Goal: Task Accomplishment & Management: Complete application form

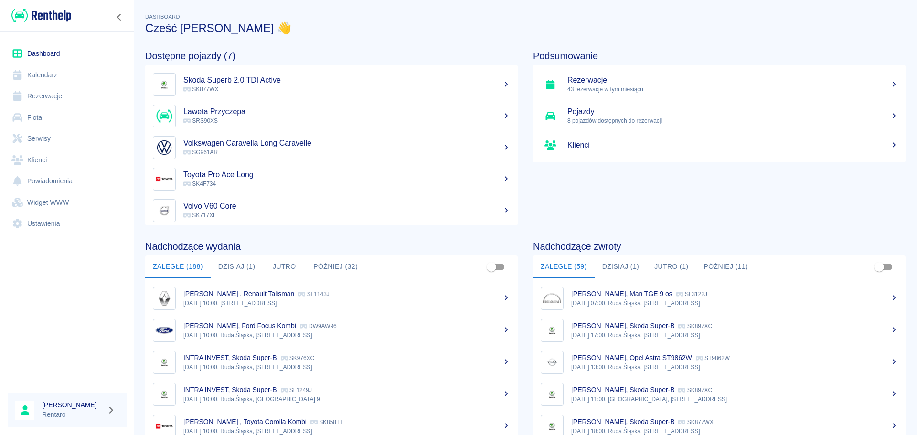
click at [50, 78] on link "Kalendarz" at bounding box center [67, 74] width 119 height 21
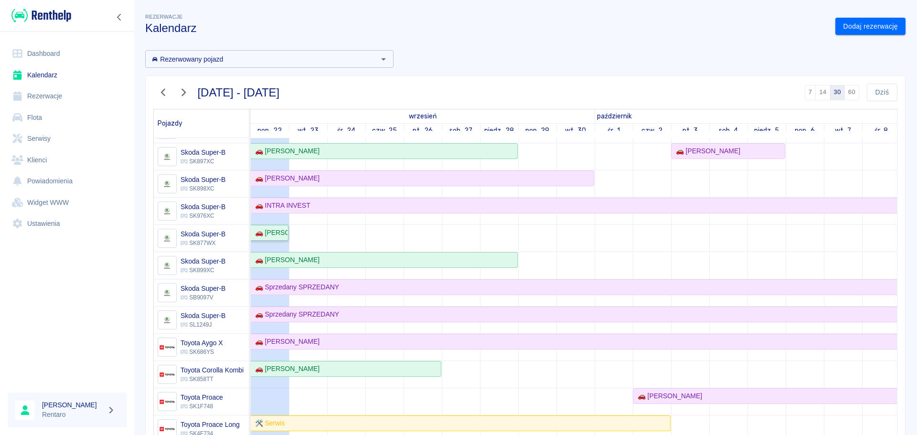
click at [277, 235] on div "🚗 [PERSON_NAME]" at bounding box center [269, 233] width 36 height 10
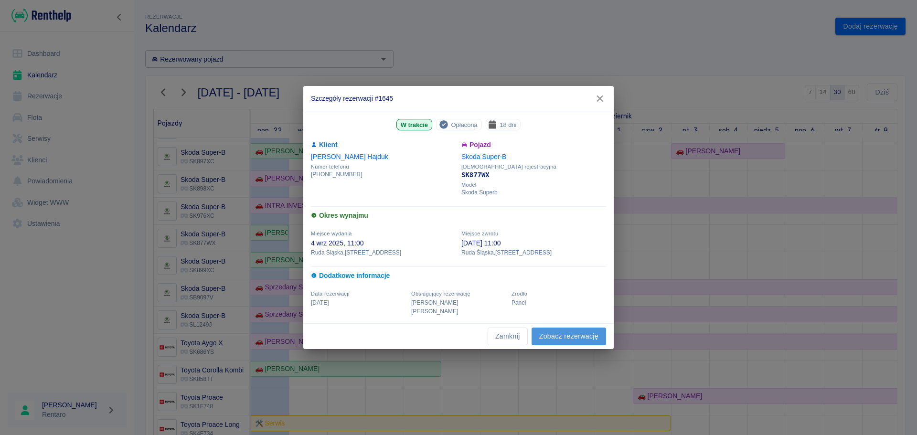
click at [575, 331] on link "Zobacz rezerwację" at bounding box center [568, 337] width 74 height 18
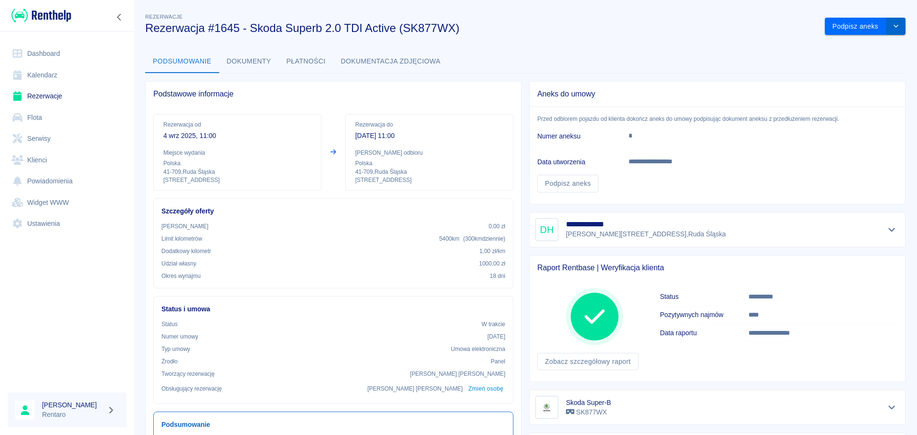
click at [733, 28] on icon "drop-down" at bounding box center [896, 26] width 8 height 6
click at [733, 48] on li "Przedłuż rezerwację" at bounding box center [857, 47] width 75 height 16
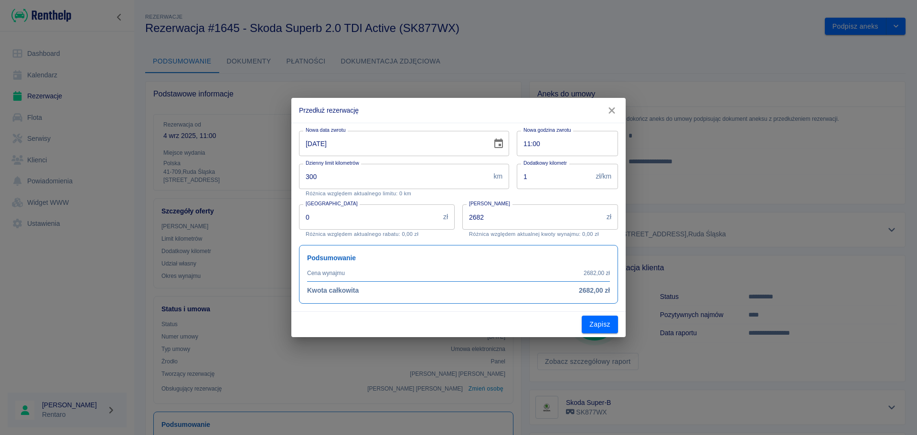
click at [506, 221] on input "2682" at bounding box center [532, 216] width 140 height 25
click at [506, 222] on input "2682" at bounding box center [532, 216] width 140 height 25
click at [507, 222] on input "2682" at bounding box center [532, 216] width 140 height 25
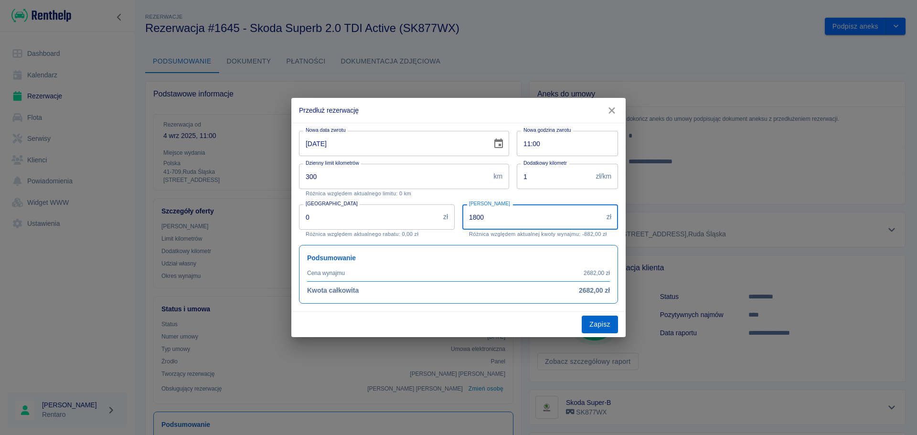
type input "1800"
click at [594, 322] on button "Zapisz" at bounding box center [600, 325] width 36 height 18
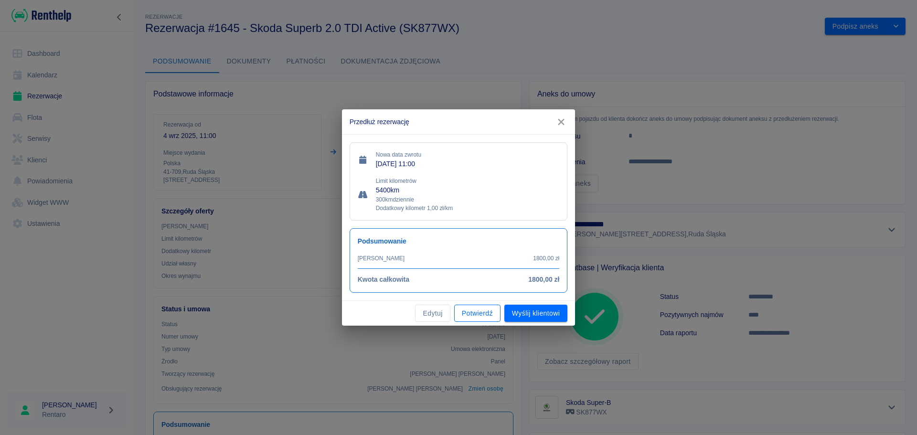
click at [480, 312] on button "Potwierdź" at bounding box center [477, 314] width 46 height 18
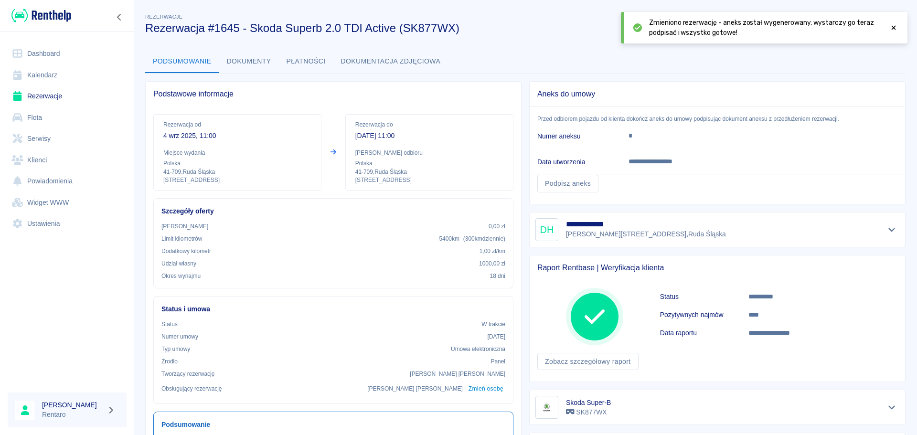
click at [43, 71] on link "Kalendarz" at bounding box center [67, 74] width 119 height 21
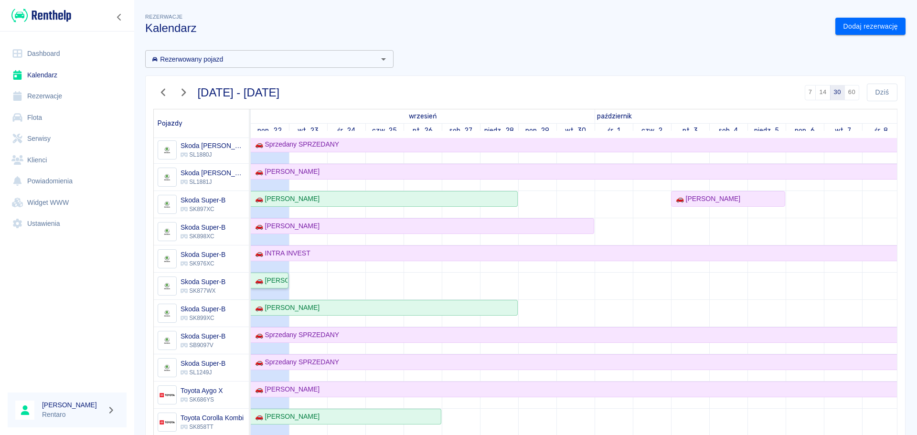
click at [275, 285] on div "🚗 [PERSON_NAME]" at bounding box center [269, 281] width 36 height 10
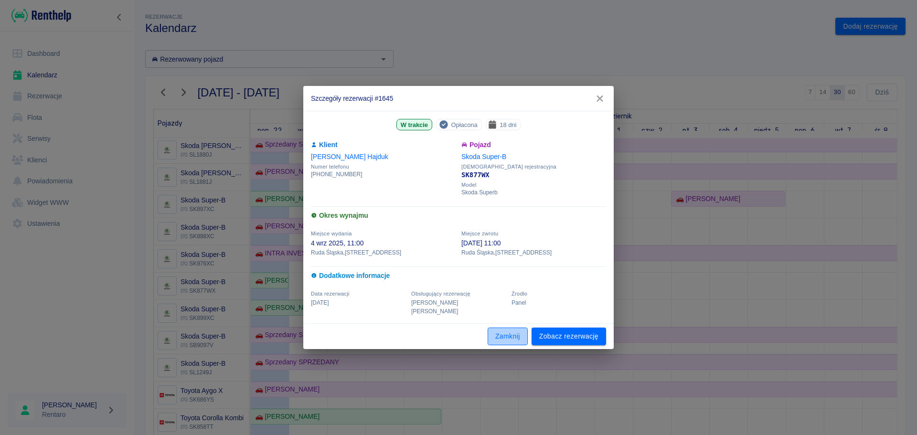
click at [510, 329] on button "Zamknij" at bounding box center [508, 337] width 40 height 18
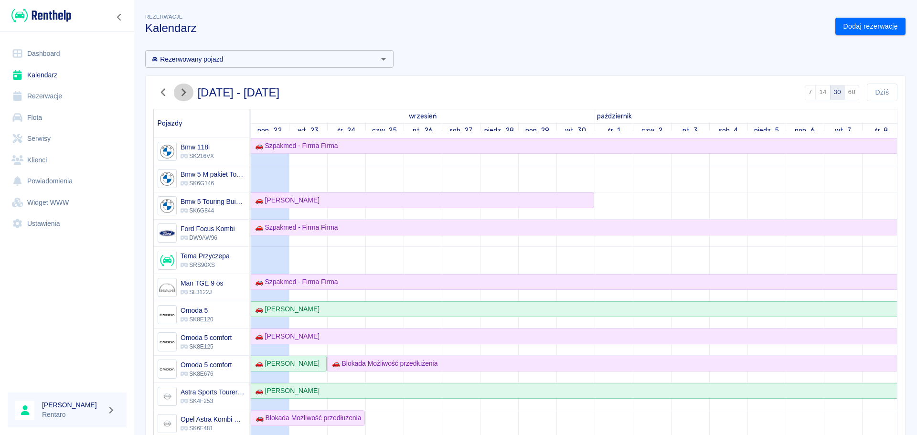
click at [182, 96] on icon "button" at bounding box center [183, 92] width 12 height 10
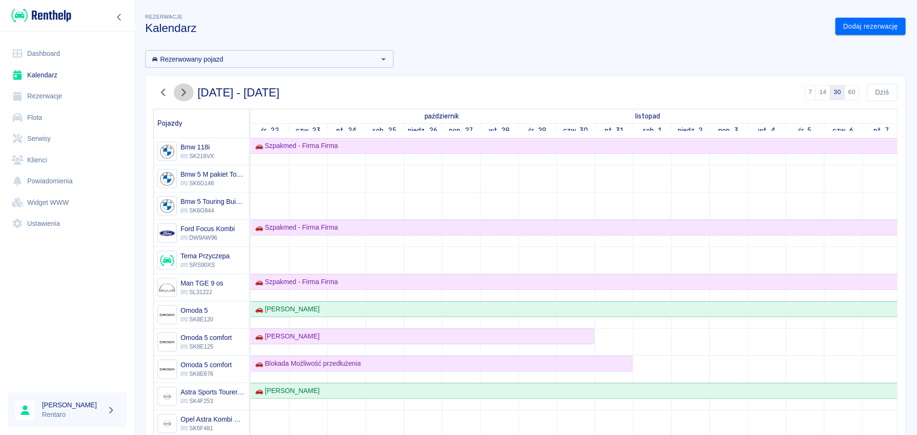
click at [182, 96] on icon "button" at bounding box center [183, 92] width 12 height 10
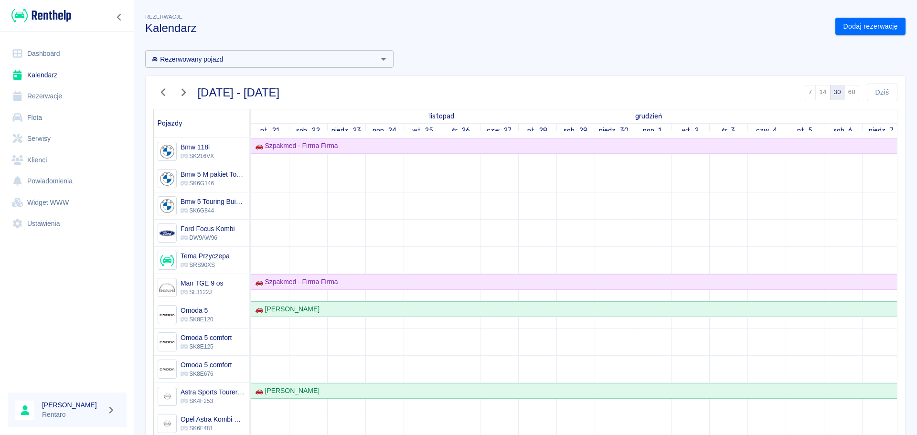
click at [155, 95] on button "button" at bounding box center [163, 93] width 20 height 18
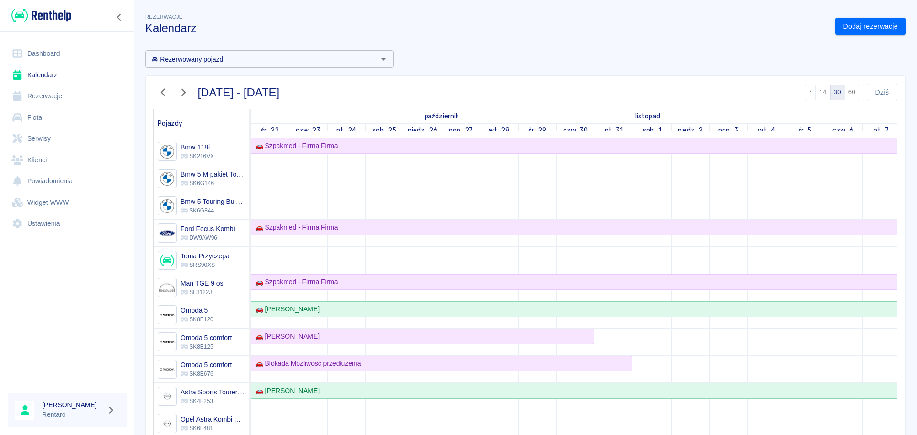
click at [158, 93] on icon "button" at bounding box center [163, 92] width 12 height 10
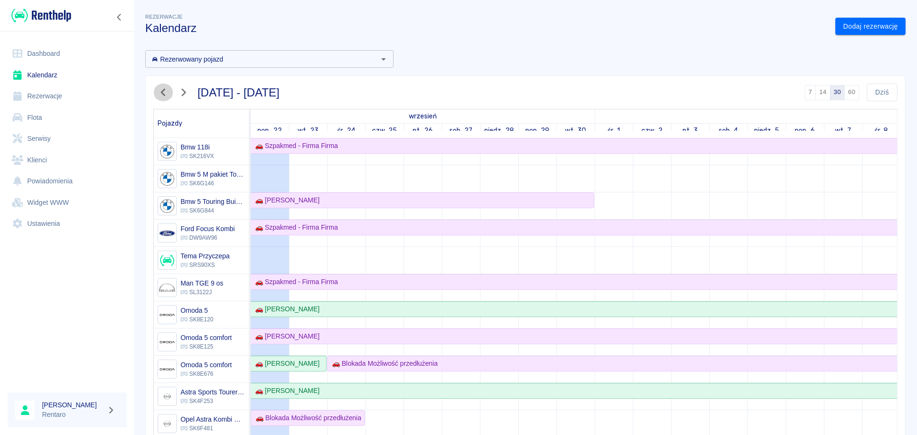
click at [159, 93] on icon "button" at bounding box center [163, 92] width 12 height 10
click at [160, 92] on icon "button" at bounding box center [163, 92] width 12 height 10
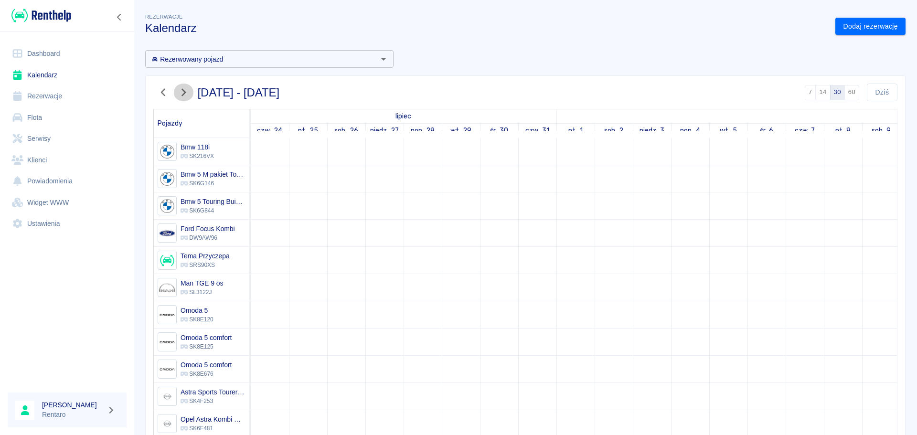
click at [178, 90] on icon "button" at bounding box center [183, 92] width 12 height 10
click at [183, 94] on icon "button" at bounding box center [183, 92] width 12 height 10
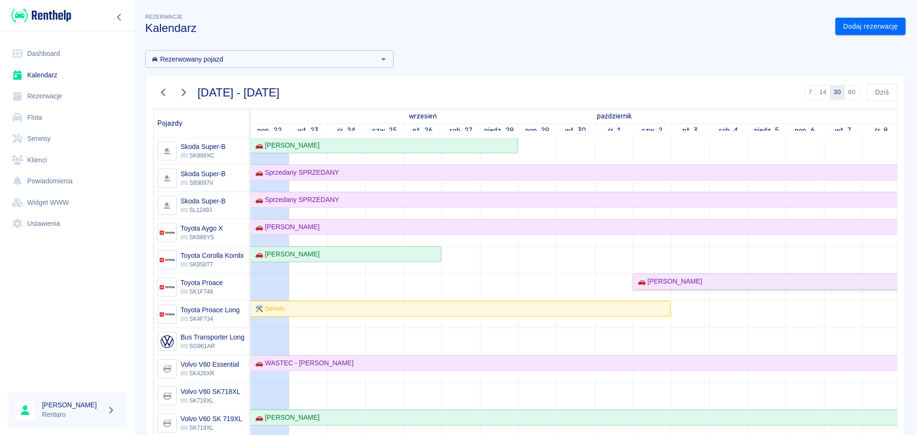
click at [693, 280] on link "🚗 [PERSON_NAME]" at bounding box center [824, 282] width 382 height 16
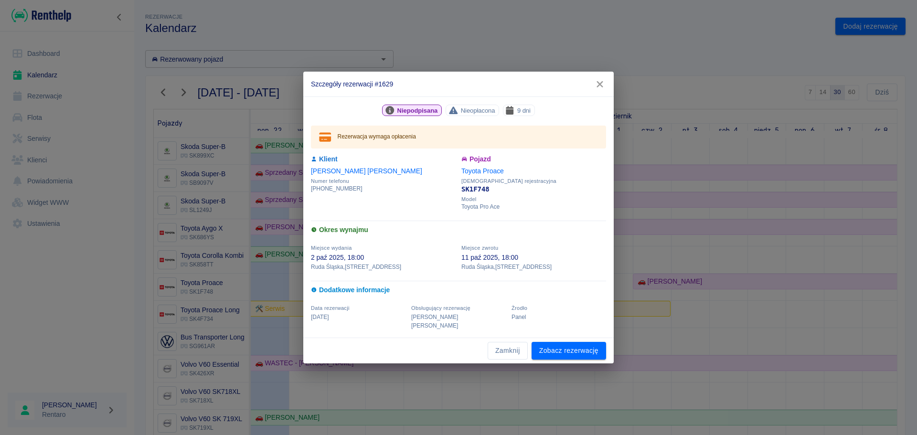
click at [318, 257] on p "2 paź 2025, 18:00" at bounding box center [383, 258] width 145 height 10
click at [567, 305] on div "Żrodło Panel" at bounding box center [556, 313] width 100 height 33
drag, startPoint x: 508, startPoint y: 347, endPoint x: 290, endPoint y: 205, distance: 260.1
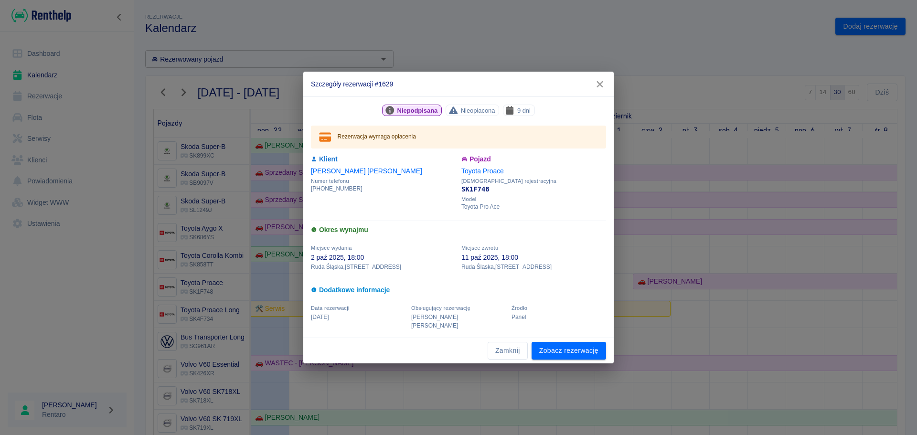
click at [506, 331] on button "Zamknij" at bounding box center [508, 351] width 40 height 18
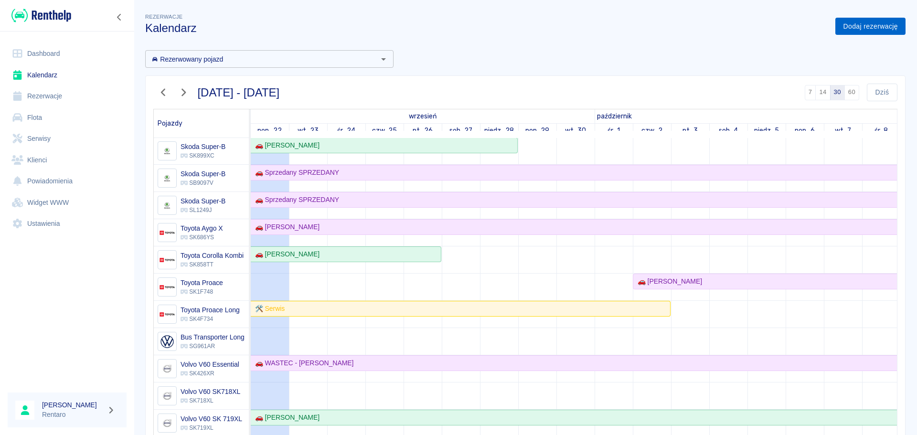
click at [733, 27] on link "Dodaj rezerwację" at bounding box center [870, 27] width 70 height 18
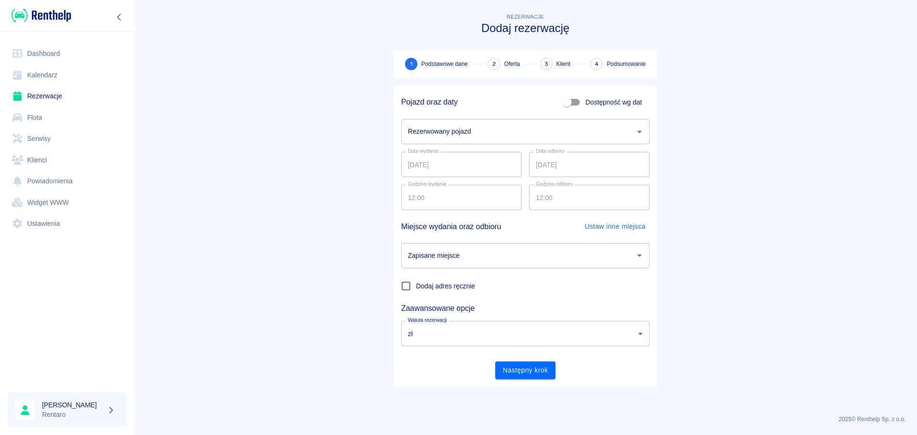
drag, startPoint x: 472, startPoint y: 141, endPoint x: 479, endPoint y: 138, distance: 7.5
click at [474, 141] on div "Rezerwowany pojazd" at bounding box center [525, 131] width 248 height 25
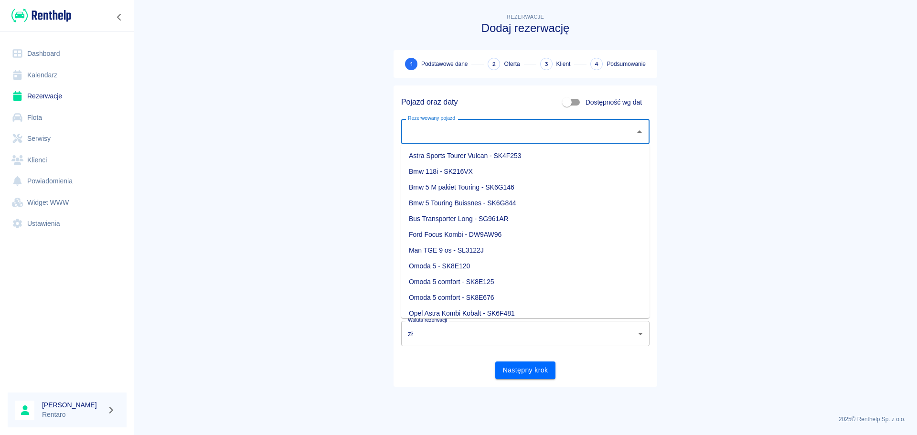
click at [493, 186] on li "Bmw 5 M pakiet Touring - SK6G146" at bounding box center [525, 188] width 248 height 16
type input "Bmw 5 M pakiet Touring - SK6G146"
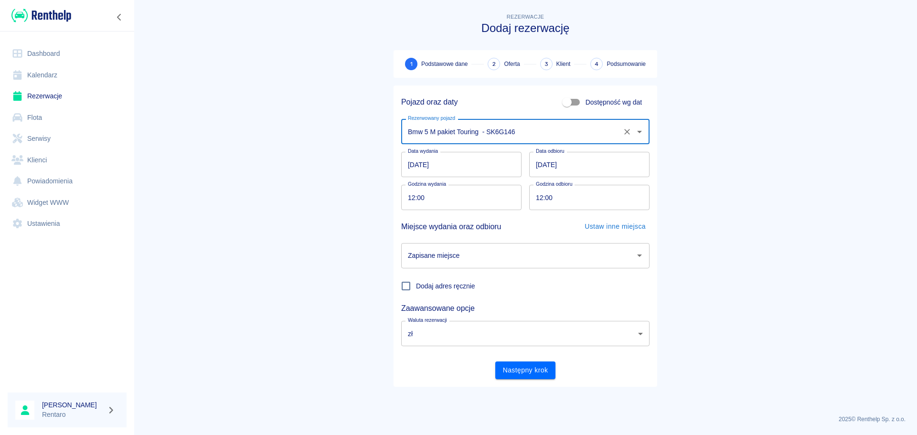
click at [480, 165] on input "[DATE]" at bounding box center [461, 164] width 120 height 25
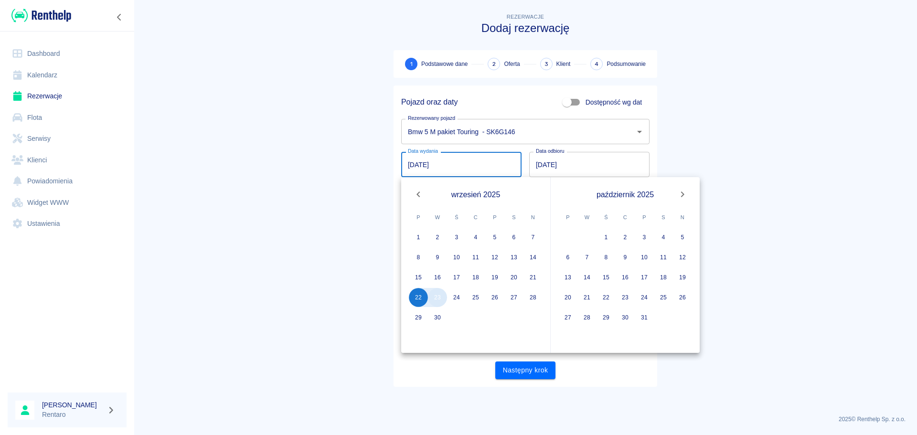
click at [439, 301] on button "23" at bounding box center [437, 297] width 19 height 19
type input "[DATE]"
click at [685, 195] on icon "Next month" at bounding box center [682, 194] width 11 height 11
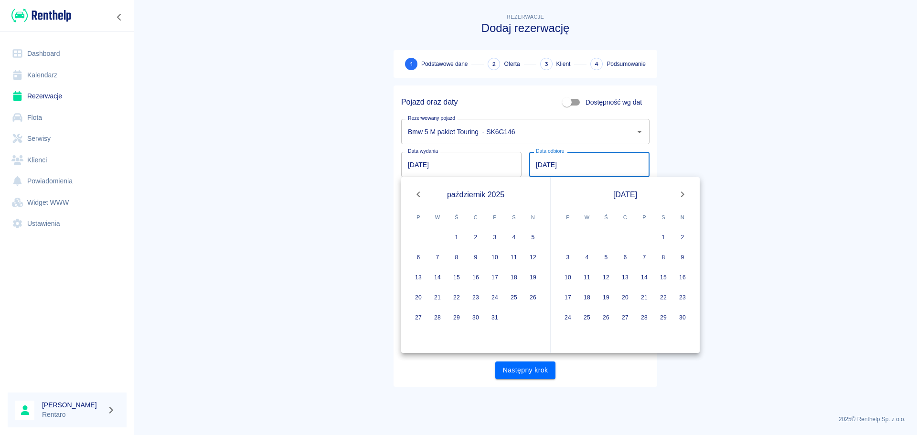
click at [689, 191] on button "Next month" at bounding box center [682, 194] width 19 height 19
click at [609, 318] on button "31" at bounding box center [605, 317] width 19 height 19
type input "[DATE]"
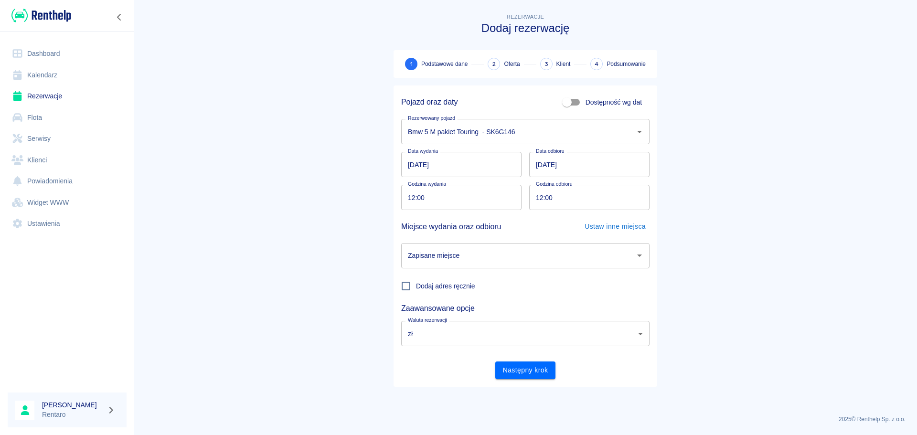
click at [525, 258] on input "Zapisane miejsce" at bounding box center [517, 255] width 225 height 17
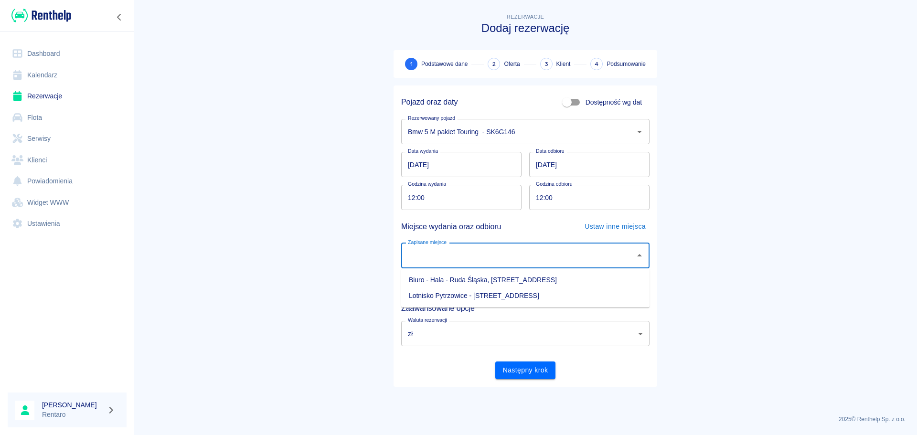
drag, startPoint x: 499, startPoint y: 274, endPoint x: 503, endPoint y: 278, distance: 5.4
click at [499, 275] on li "Biuro - Hala - Ruda Śląska, [STREET_ADDRESS]" at bounding box center [525, 280] width 248 height 16
type input "Biuro - Hala - Ruda Śląska, [STREET_ADDRESS]"
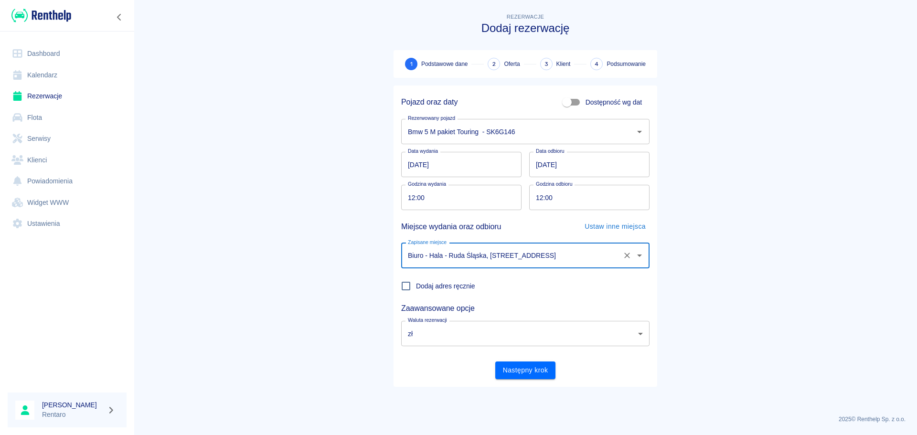
click at [526, 331] on button "Następny krok" at bounding box center [525, 370] width 61 height 18
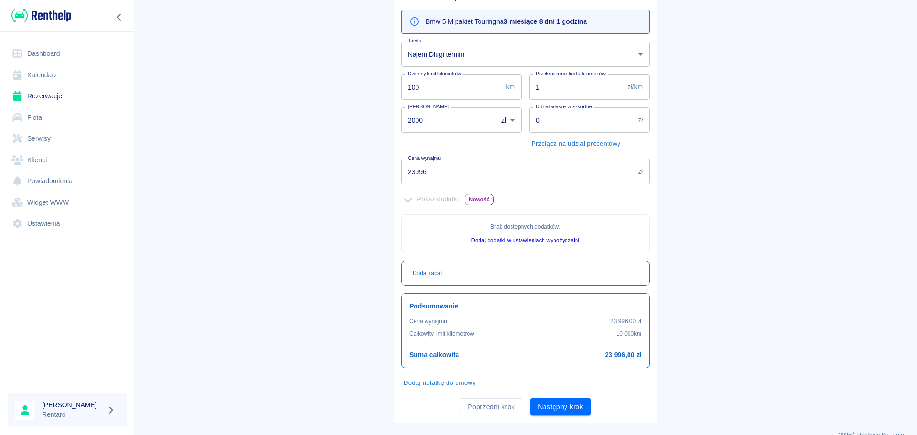
scroll to position [117, 0]
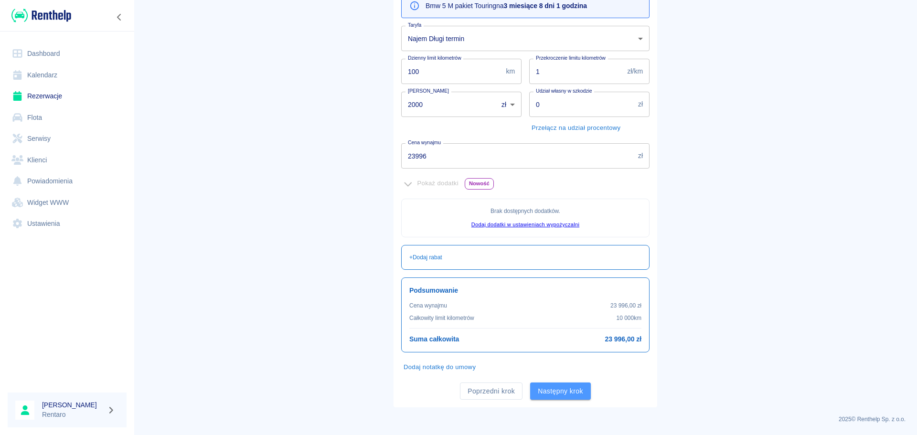
click at [567, 331] on button "Następny krok" at bounding box center [560, 391] width 61 height 18
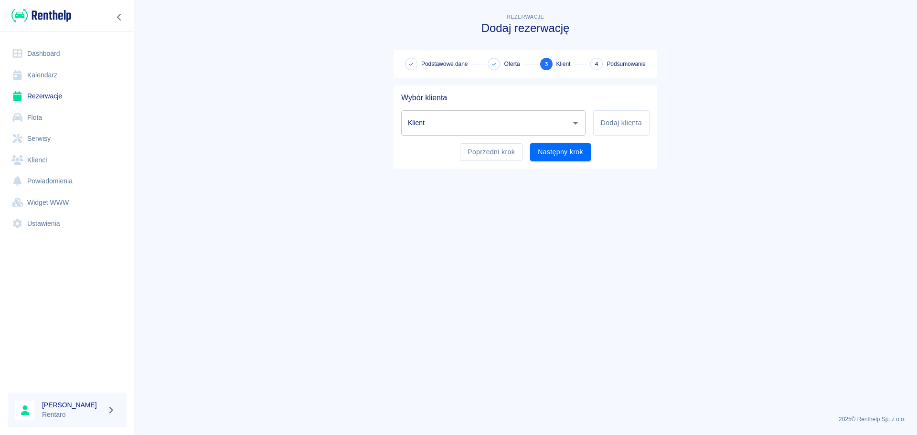
click at [520, 128] on input "Klient" at bounding box center [485, 123] width 161 height 17
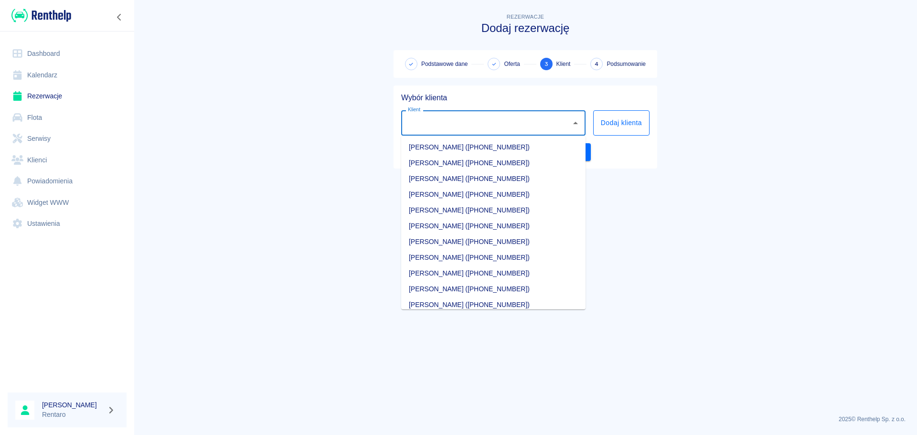
click at [607, 134] on button "Dodaj klienta" at bounding box center [621, 122] width 56 height 25
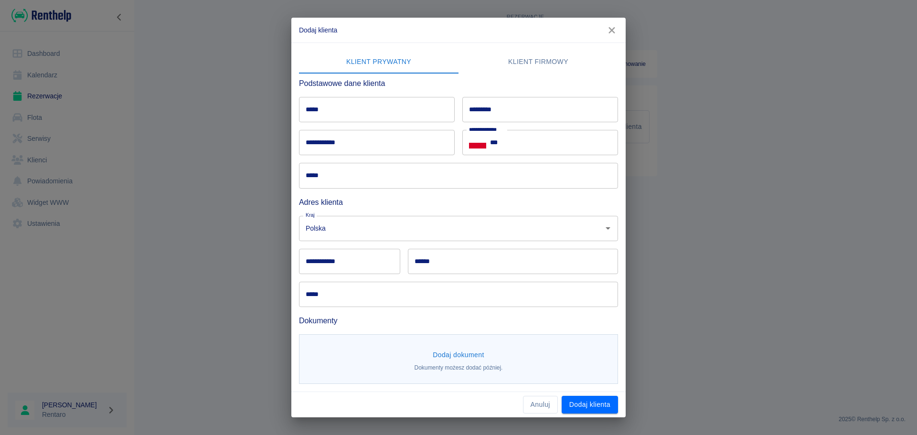
click at [396, 107] on input "*****" at bounding box center [377, 109] width 156 height 25
type input "******"
click at [535, 148] on input "***" at bounding box center [554, 142] width 128 height 25
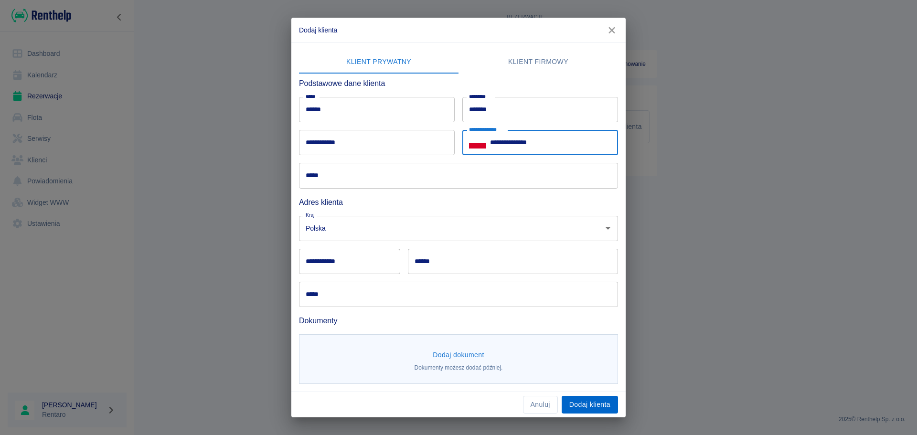
type input "**********"
click at [592, 331] on button "Dodaj klienta" at bounding box center [590, 405] width 56 height 18
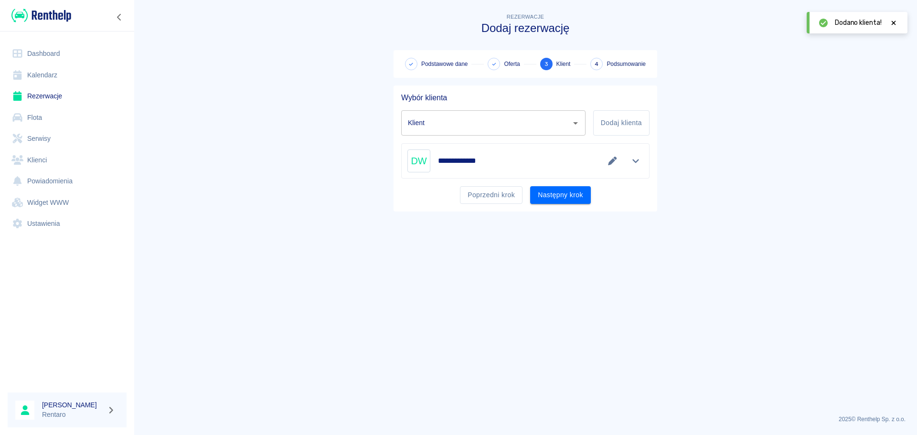
type input "[PERSON_NAME] ([PHONE_NUMBER])"
click at [559, 198] on button "Następny krok" at bounding box center [560, 195] width 61 height 18
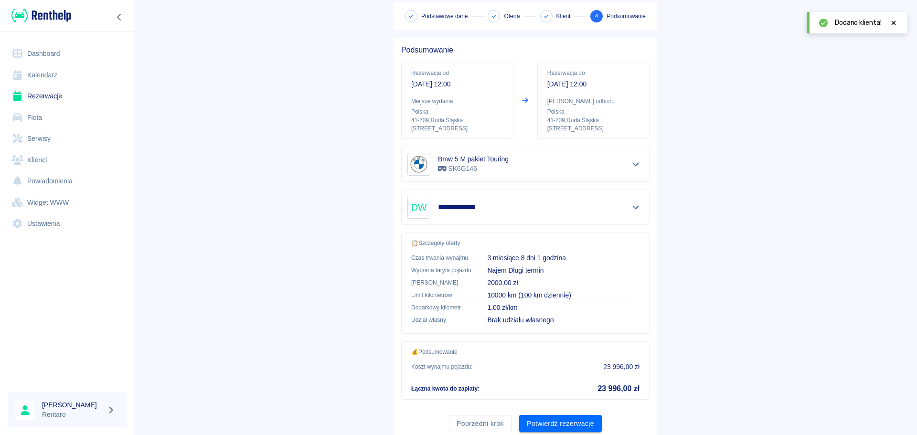
scroll to position [80, 0]
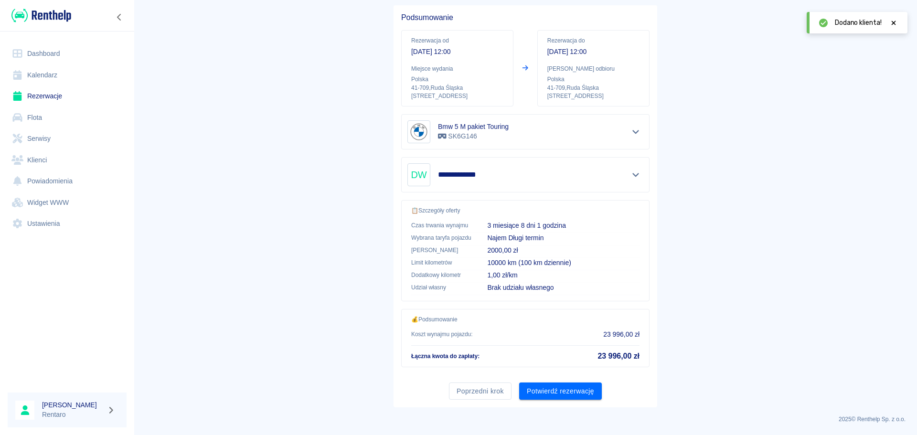
click at [556, 331] on button "Potwierdź rezerwację" at bounding box center [560, 391] width 83 height 18
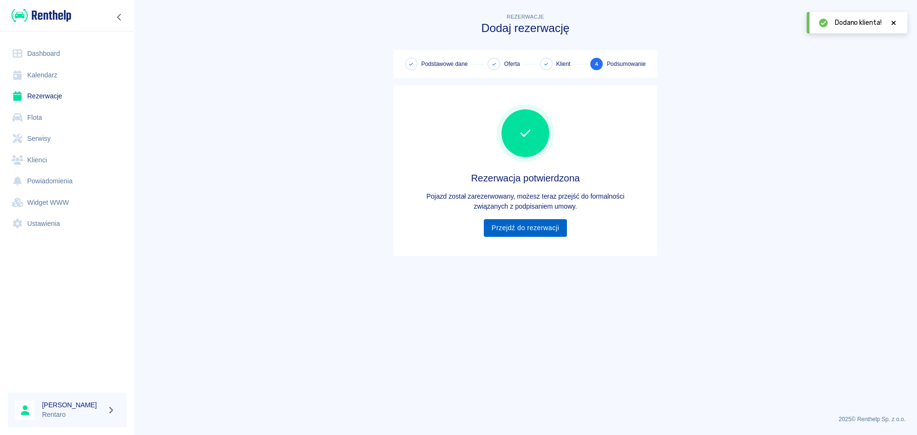
click at [538, 230] on link "Przejdź do rezerwacji" at bounding box center [525, 228] width 83 height 18
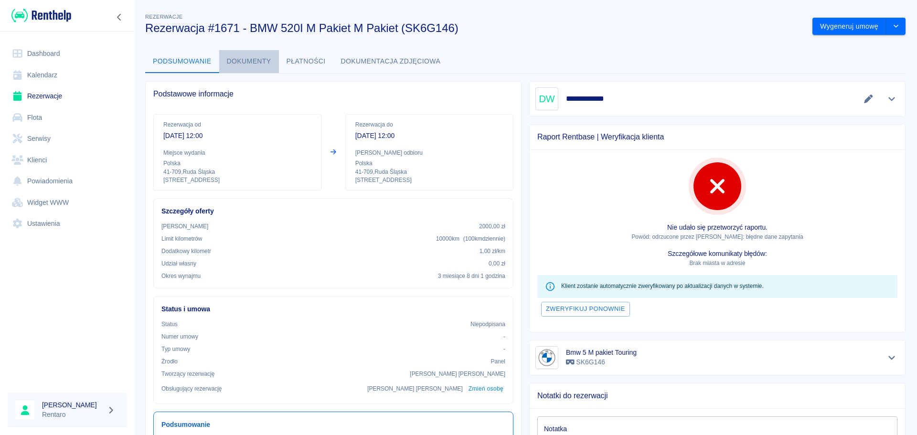
click at [247, 53] on button "Dokumenty" at bounding box center [249, 61] width 60 height 23
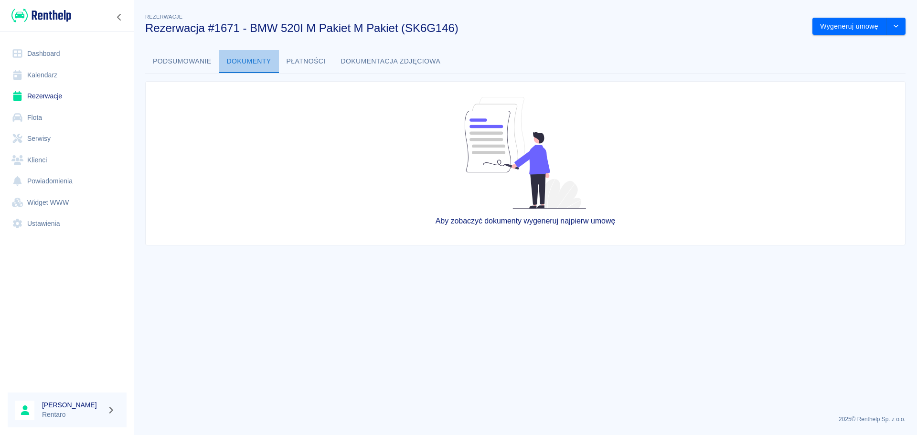
click at [258, 63] on button "Dokumenty" at bounding box center [249, 61] width 60 height 23
click at [258, 60] on button "Dokumenty" at bounding box center [249, 61] width 60 height 23
drag, startPoint x: 301, startPoint y: 62, endPoint x: 306, endPoint y: 62, distance: 5.3
click at [301, 62] on button "Płatności" at bounding box center [306, 61] width 54 height 23
click at [311, 59] on button "Płatności" at bounding box center [306, 61] width 54 height 23
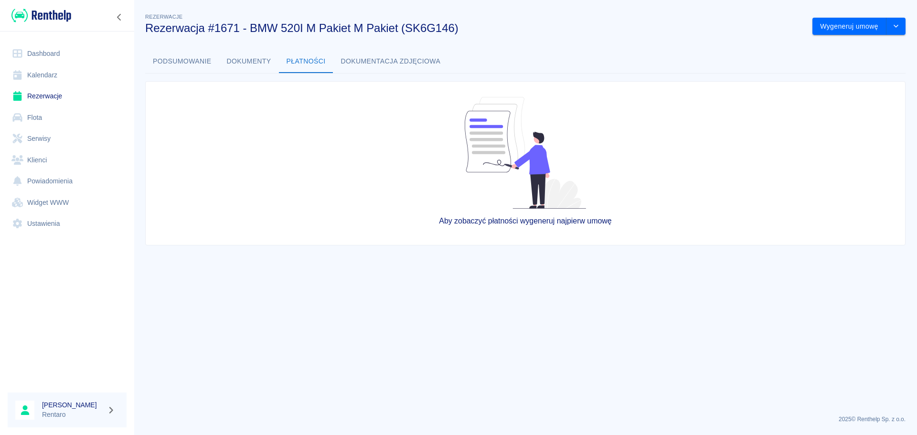
click at [255, 57] on button "Dokumenty" at bounding box center [249, 61] width 60 height 23
click at [255, 56] on button "Dokumenty" at bounding box center [249, 61] width 60 height 23
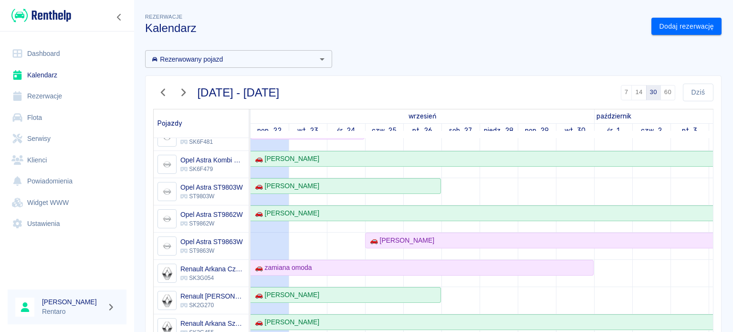
click at [443, 241] on div "🚗 [PERSON_NAME]" at bounding box center [632, 240] width 532 height 10
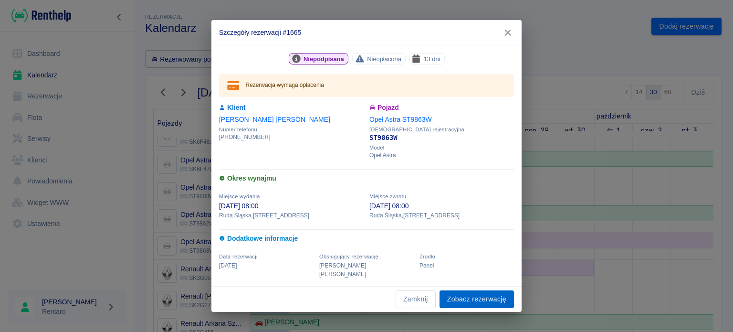
click at [479, 290] on link "Zobacz rezerwację" at bounding box center [477, 299] width 74 height 18
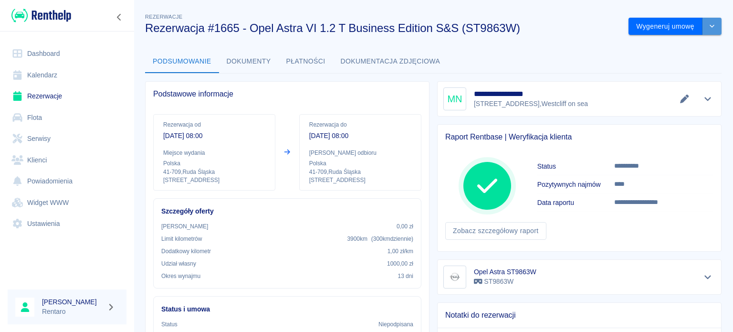
click at [709, 28] on icon "drop-down" at bounding box center [713, 26] width 8 height 6
click at [679, 43] on li "Modyfikuj rezerwację" at bounding box center [667, 47] width 77 height 16
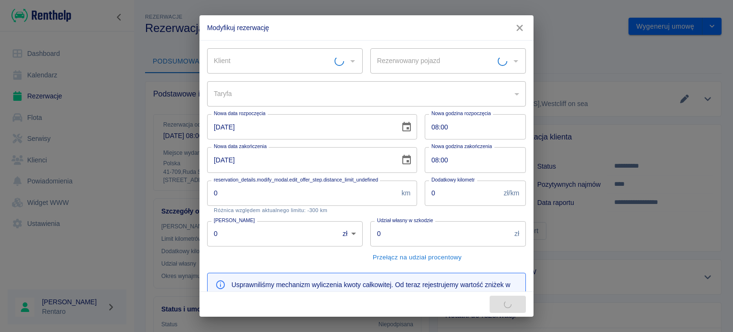
type input "Opel Astra ST9863W - ST9863W"
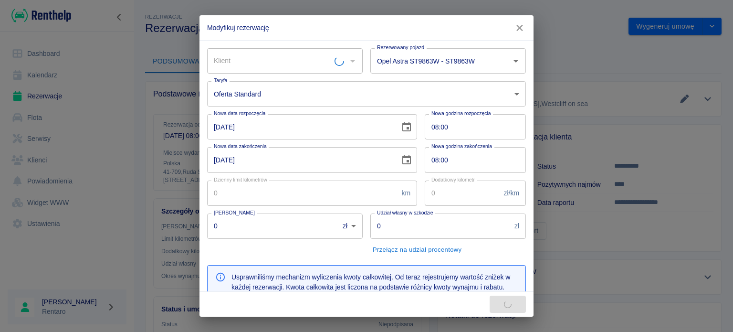
type input "Mariusz Nawrocki"
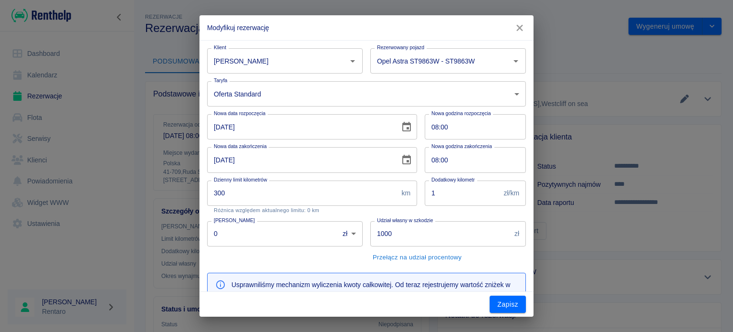
type input "300"
type input "1"
type input "1000"
type input "1755"
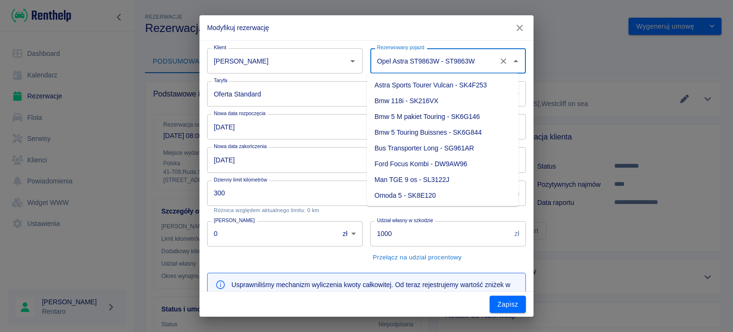
click at [399, 65] on input "Opel Astra ST9863W - ST9863W" at bounding box center [435, 61] width 120 height 17
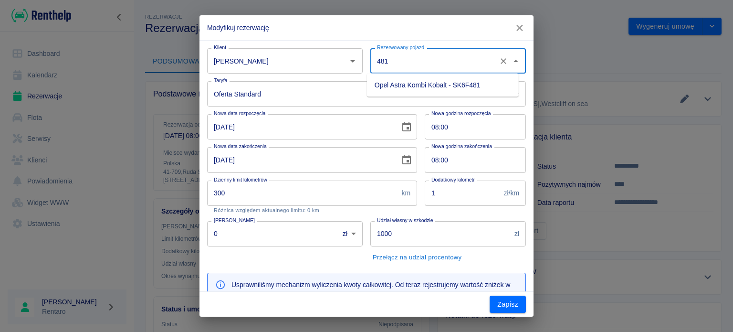
click at [432, 83] on li "Opel Astra Kombi Kobalt - SK6F481" at bounding box center [443, 85] width 152 height 16
type input "Opel Astra Kombi Kobalt - SK6F481"
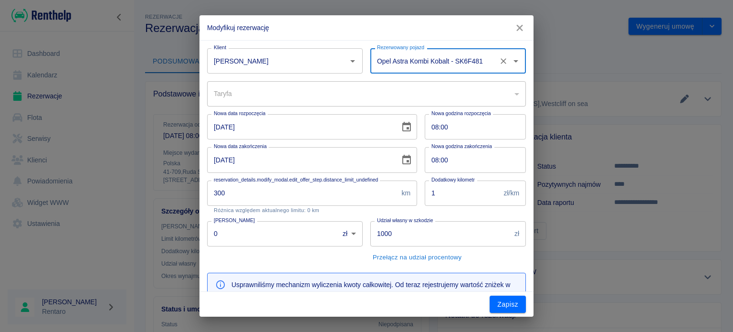
type input "4e6d6d03-0654-4d89-a381-95a09f65c943"
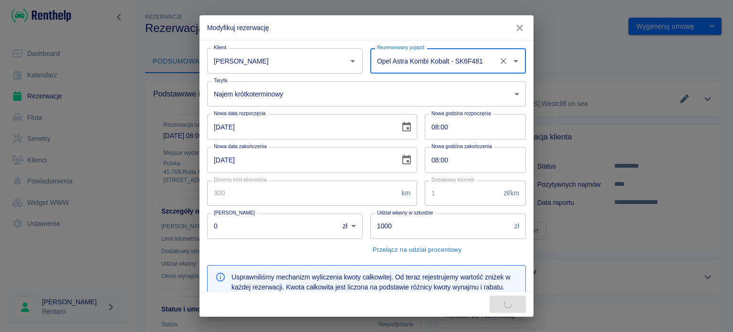
type input "2067"
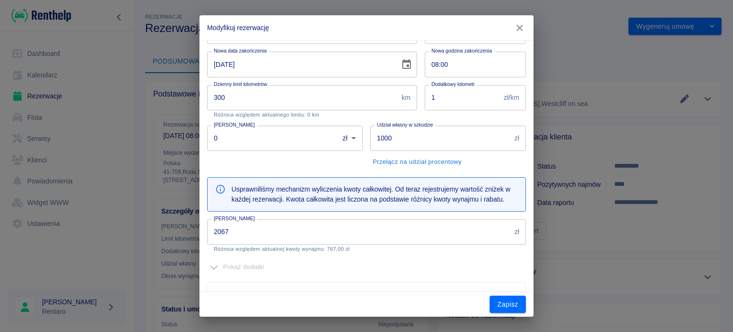
type input "Opel Astra Kombi Kobalt - SK6F481"
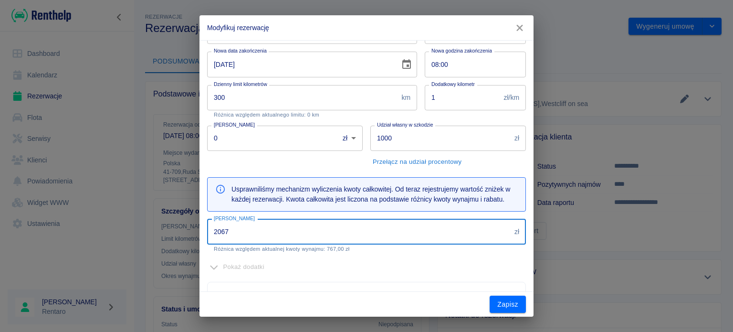
drag, startPoint x: 251, startPoint y: 233, endPoint x: 83, endPoint y: 233, distance: 167.6
click at [83, 233] on div "Modyfikuj rezerwację Klient Mariusz Nawrocki Klient Rezerwowany pojazd Opel Ast…" at bounding box center [366, 166] width 733 height 332
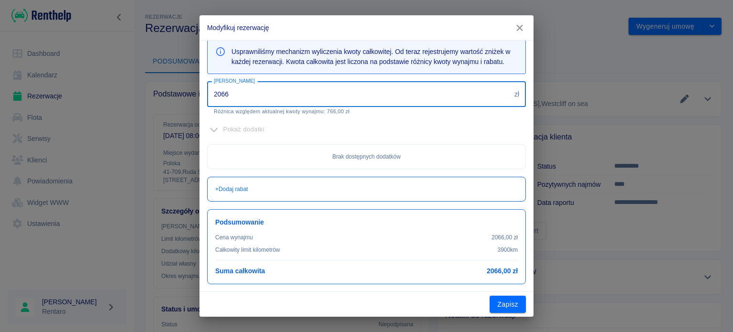
type input "2066"
click at [282, 192] on div "+ Dodaj rabat" at bounding box center [366, 189] width 303 height 9
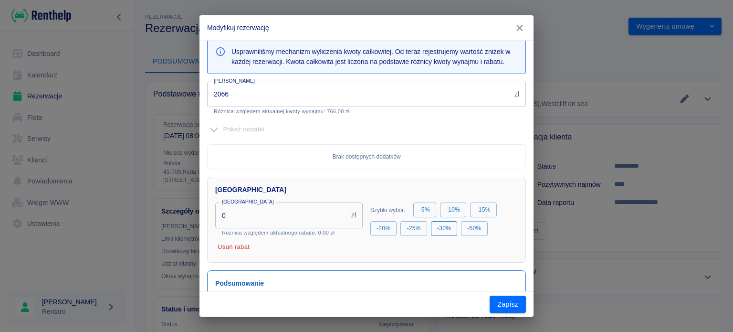
click at [440, 231] on button "- 30 %" at bounding box center [444, 228] width 26 height 15
type input "619.8"
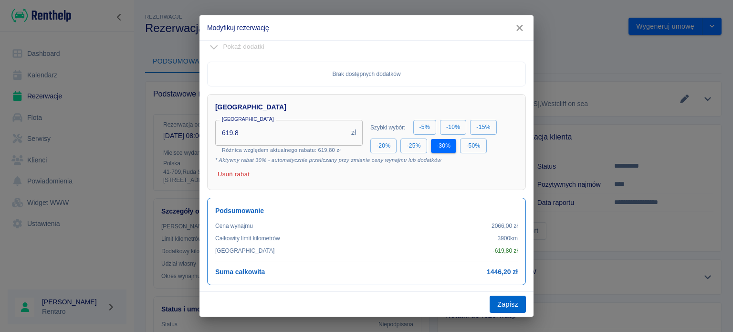
click at [513, 308] on button "Zapisz" at bounding box center [508, 305] width 36 height 18
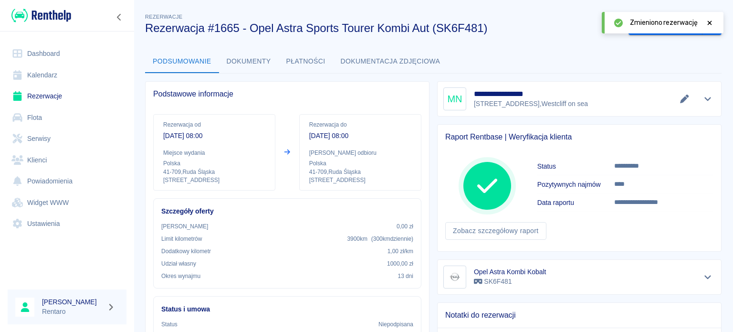
click at [49, 74] on link "Kalendarz" at bounding box center [67, 74] width 119 height 21
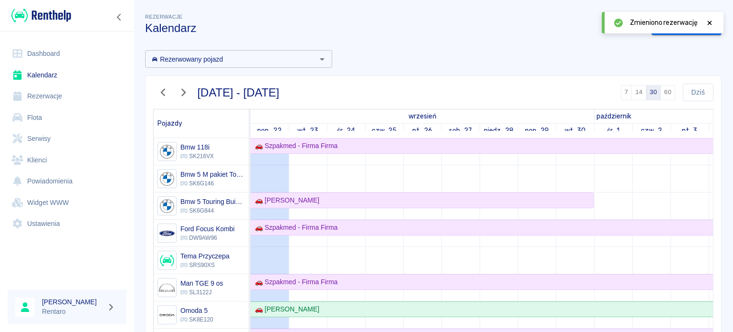
click at [710, 21] on icon at bounding box center [710, 23] width 9 height 7
click at [673, 28] on link "Dodaj rezerwację" at bounding box center [687, 27] width 70 height 18
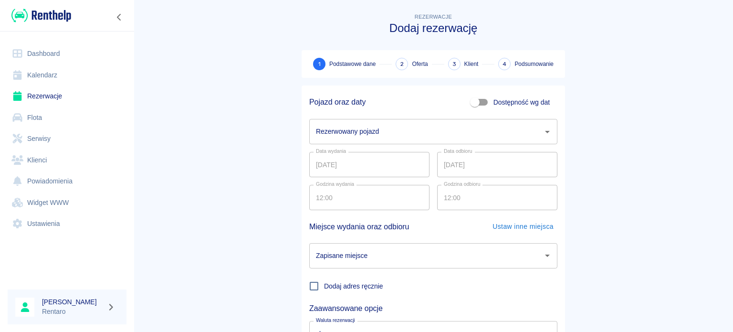
click at [392, 127] on input "Rezerwowany pojazd" at bounding box center [426, 131] width 225 height 17
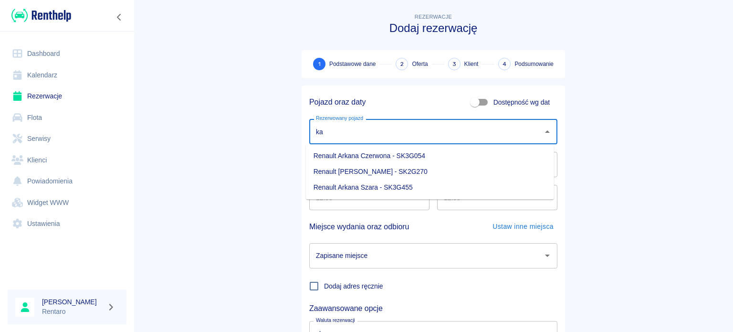
type input "k"
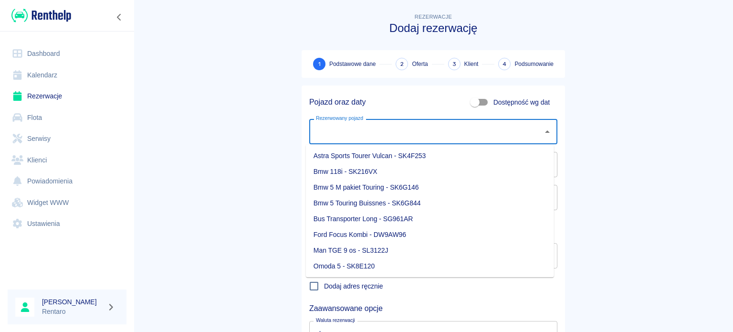
click at [55, 75] on link "Kalendarz" at bounding box center [67, 74] width 119 height 21
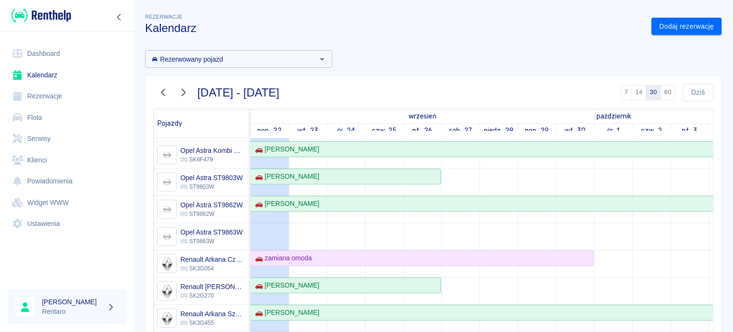
scroll to position [334, 0]
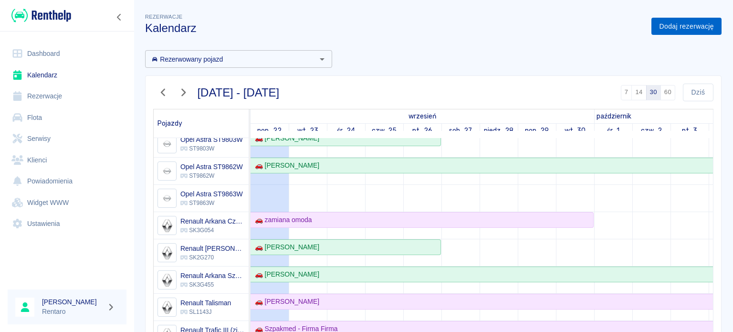
click at [665, 30] on link "Dodaj rezerwację" at bounding box center [687, 27] width 70 height 18
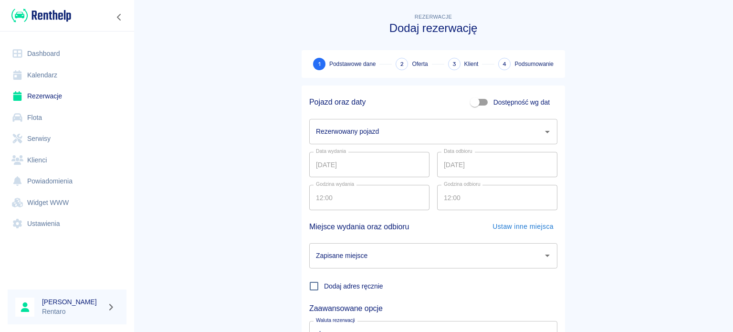
click at [401, 132] on input "Rezerwowany pojazd" at bounding box center [426, 131] width 225 height 17
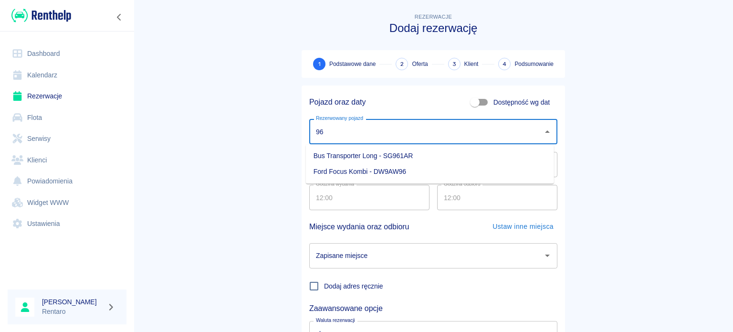
type input "9"
drag, startPoint x: 374, startPoint y: 153, endPoint x: 373, endPoint y: 162, distance: 8.6
click at [373, 162] on ul "Opel Astra ST9863W - ST9863W Renault Trafic III (zielony) - SL0863J" at bounding box center [430, 163] width 248 height 39
click at [373, 162] on li "Opel Astra ST9863W - ST9863W" at bounding box center [430, 156] width 248 height 16
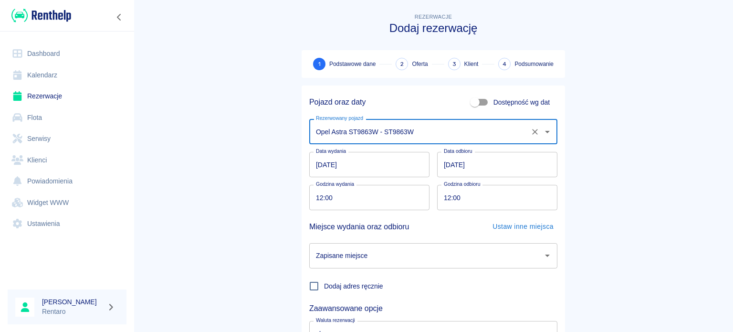
type input "Opel Astra ST9863W - ST9863W"
click at [371, 168] on input "[DATE]" at bounding box center [369, 164] width 120 height 25
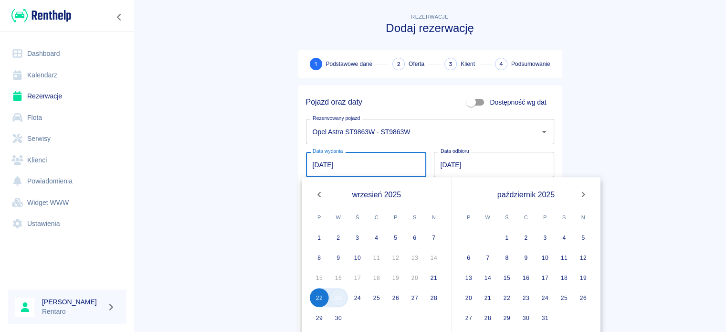
click at [341, 298] on button "23" at bounding box center [338, 297] width 19 height 19
type input "[DATE]"
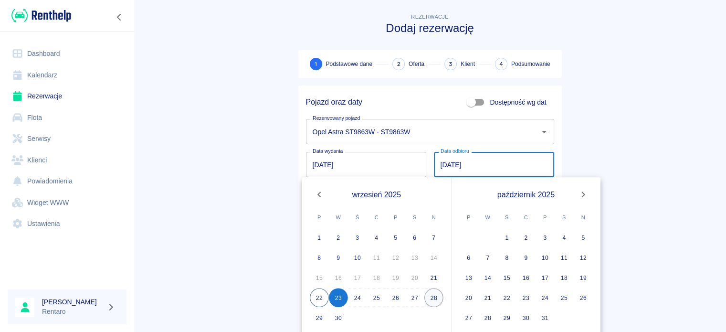
click at [433, 301] on button "28" at bounding box center [433, 297] width 19 height 19
type input "28.09.2025"
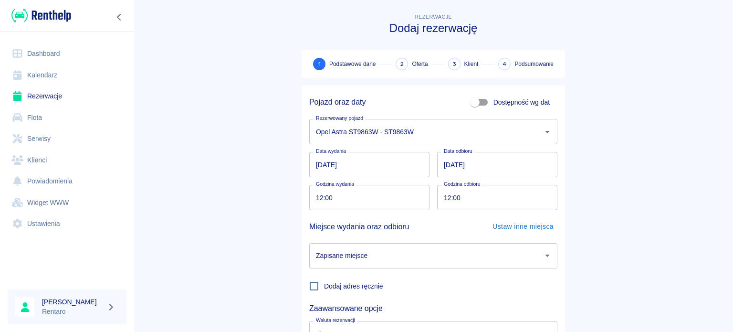
click at [364, 197] on input "12:00" at bounding box center [366, 197] width 114 height 25
type input "09:00"
click at [443, 200] on input "12:00" at bounding box center [494, 197] width 114 height 25
type input "09:00"
click at [447, 251] on input "Zapisane miejsce" at bounding box center [426, 255] width 225 height 17
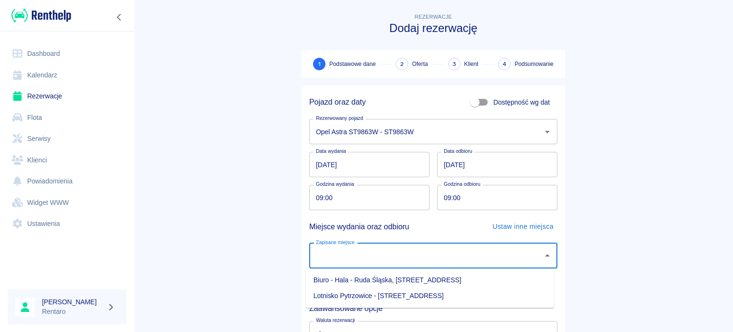
click at [429, 282] on li "Biuro - Hala - Ruda Śląska, [STREET_ADDRESS]" at bounding box center [430, 280] width 248 height 16
type input "Biuro - Hala - Ruda Śląska, [STREET_ADDRESS]"
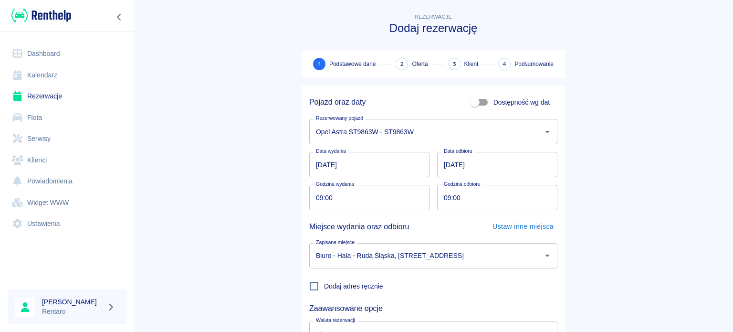
click at [592, 212] on main "Rezerwacje Dodaj rezerwację 1 Podstawowe dane 2 Oferta 3 Klient 4 Podsumowanie …" at bounding box center [434, 198] width 600 height 375
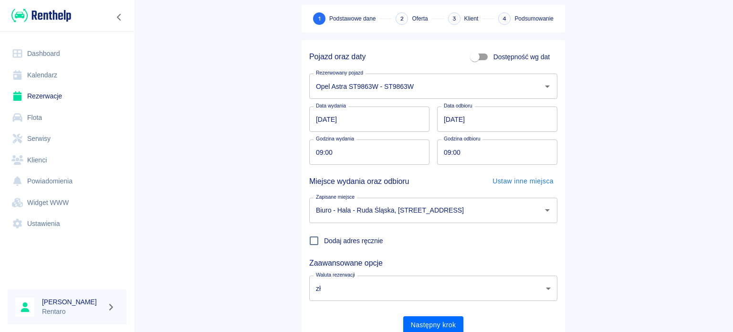
scroll to position [82, 0]
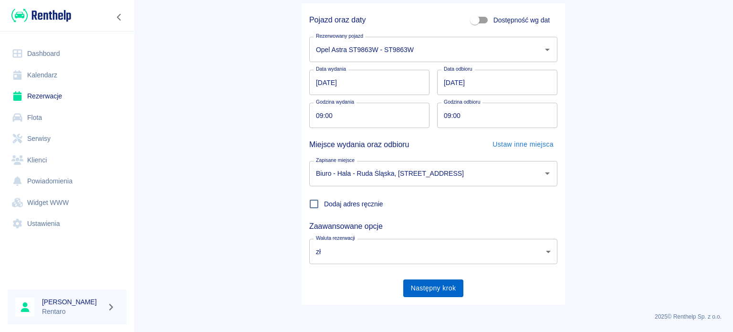
click at [441, 293] on button "Następny krok" at bounding box center [433, 288] width 61 height 18
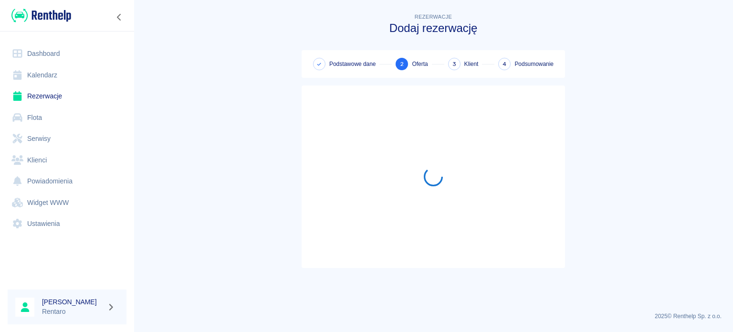
scroll to position [0, 0]
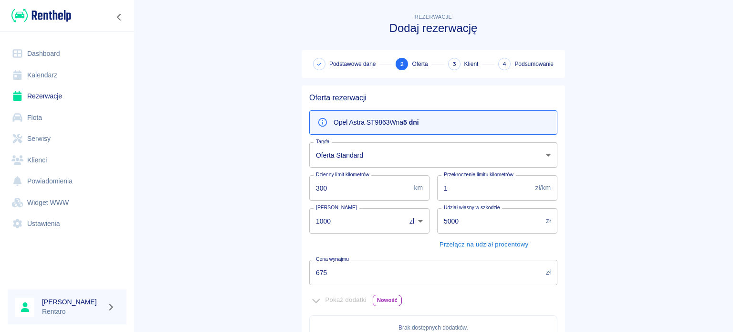
click at [378, 278] on input "675" at bounding box center [425, 272] width 233 height 25
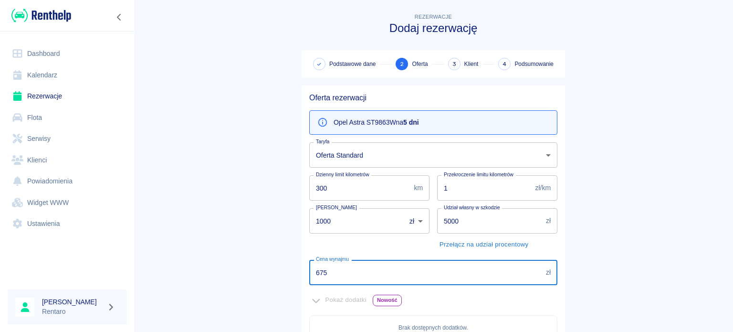
click at [378, 278] on input "675" at bounding box center [425, 272] width 233 height 25
click at [378, 277] on input "675" at bounding box center [425, 272] width 233 height 25
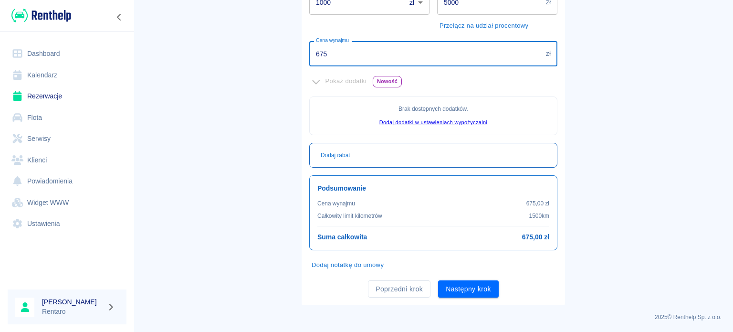
scroll to position [123, 0]
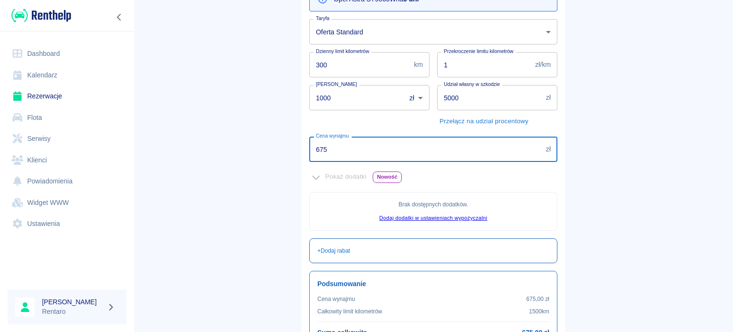
click at [390, 257] on div "+ Dodaj rabat" at bounding box center [433, 250] width 248 height 25
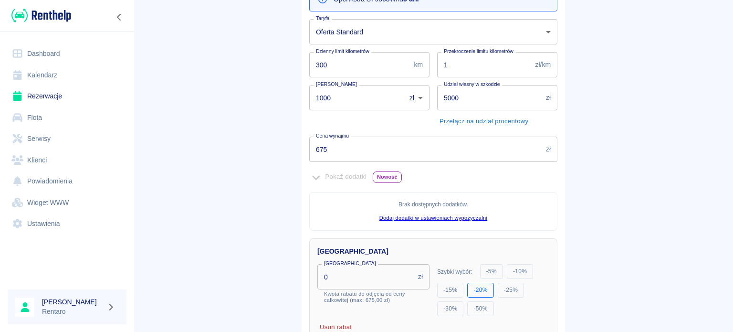
click at [483, 293] on button "- 20 %" at bounding box center [480, 290] width 26 height 15
type input "135"
click at [580, 234] on main "Rezerwacje Dodaj rezerwację Podstawowe dane 2 Oferta 3 Klient 4 Podsumowanie Of…" at bounding box center [434, 195] width 600 height 615
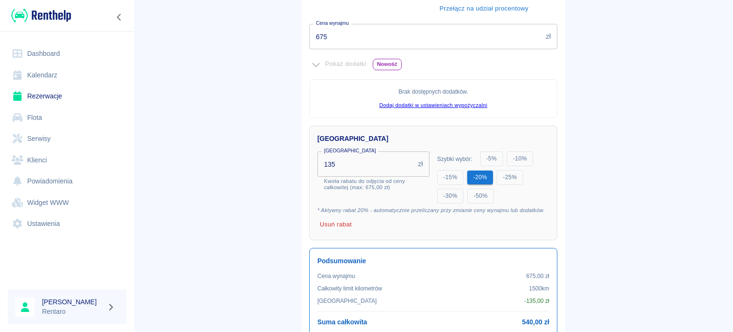
scroll to position [266, 0]
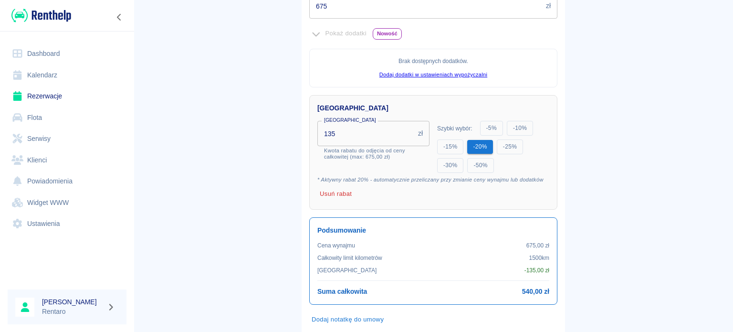
click at [619, 156] on main "Rezerwacje Dodaj rezerwację Podstawowe dane 2 Oferta 3 Klient 4 Podsumowanie Of…" at bounding box center [434, 52] width 600 height 615
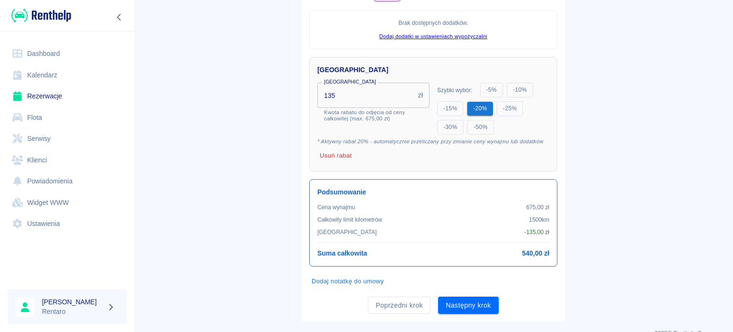
scroll to position [320, 0]
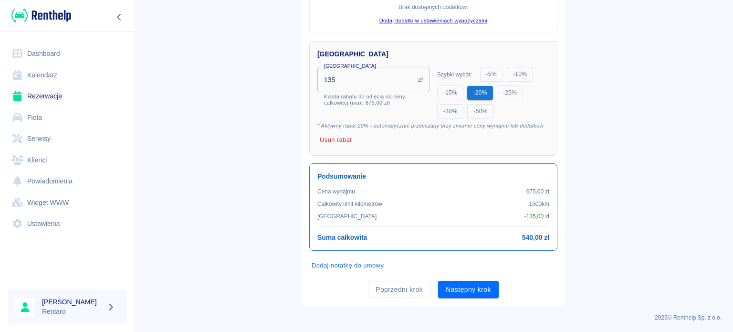
click at [487, 284] on button "Następny krok" at bounding box center [468, 290] width 61 height 18
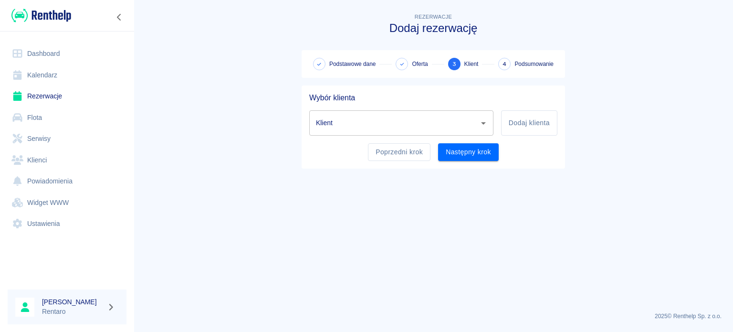
scroll to position [0, 0]
click at [420, 118] on input "Klient" at bounding box center [394, 123] width 161 height 17
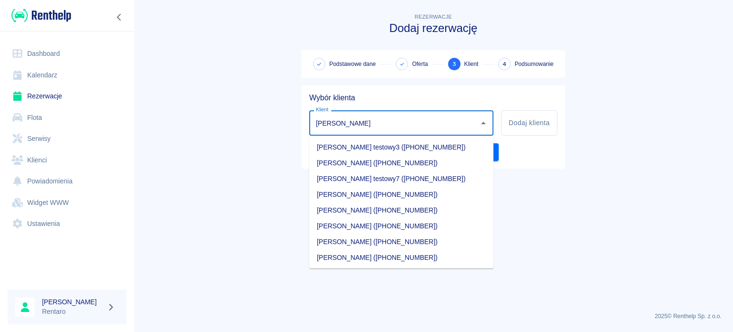
click at [399, 228] on li "[PERSON_NAME] ([PHONE_NUMBER])" at bounding box center [401, 226] width 184 height 16
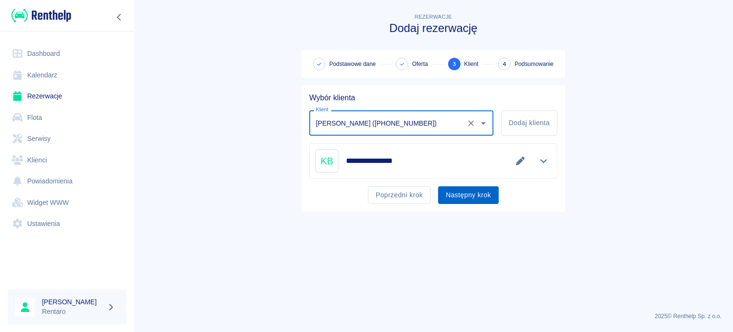
type input "[PERSON_NAME] ([PHONE_NUMBER])"
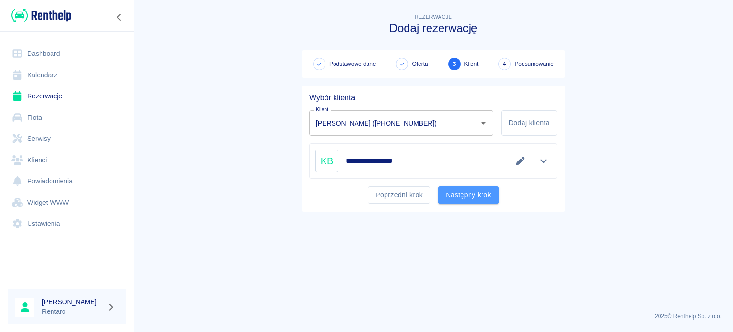
click at [476, 198] on button "Następny krok" at bounding box center [468, 195] width 61 height 18
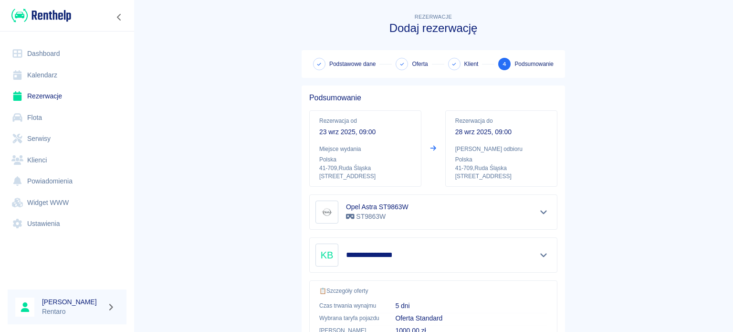
scroll to position [195, 0]
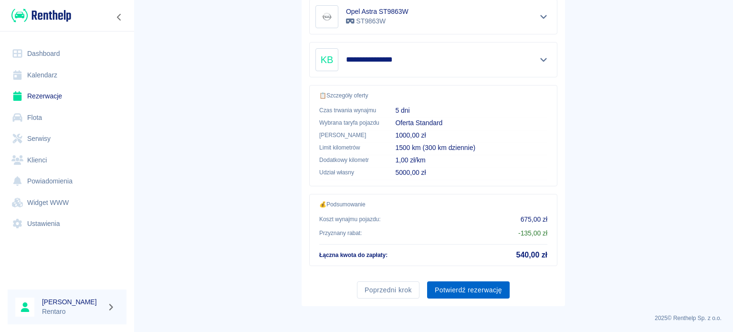
click at [470, 282] on button "Potwierdź rezerwację" at bounding box center [468, 290] width 83 height 18
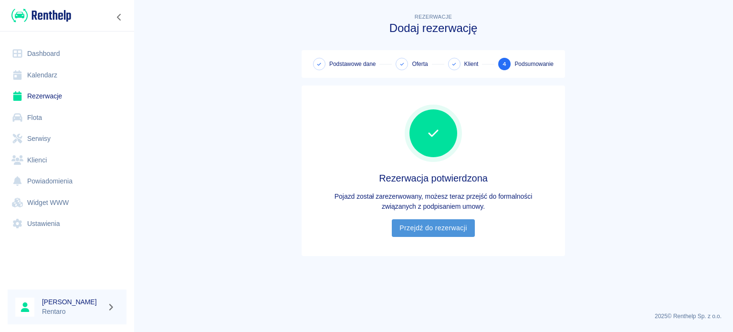
click at [453, 230] on link "Przejdź do rezerwacji" at bounding box center [433, 228] width 83 height 18
